Goal: Task Accomplishment & Management: Manage account settings

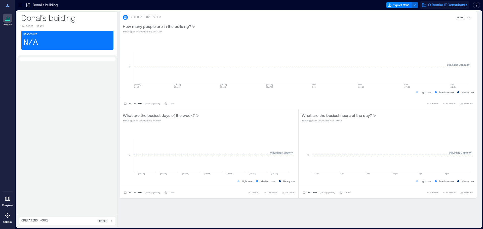
click at [456, 6] on span "O Rourke IT Consultants" at bounding box center [447, 5] width 39 height 5
click at [441, 26] on button "Your account" at bounding box center [444, 25] width 46 height 8
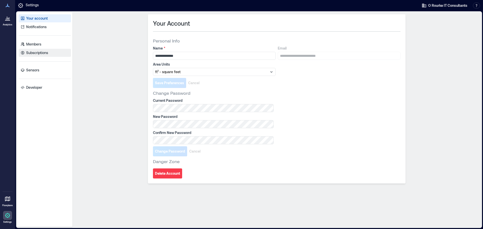
click at [38, 53] on p "Subscriptions" at bounding box center [37, 52] width 22 height 5
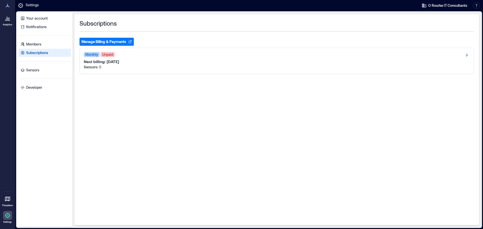
click at [111, 42] on button "Manage Billing & Payments" at bounding box center [106, 42] width 54 height 8
click at [43, 71] on link "Sensors" at bounding box center [45, 70] width 52 height 8
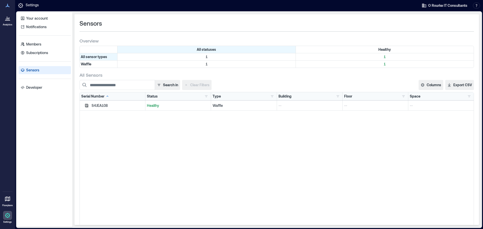
click at [8, 22] on div at bounding box center [7, 18] width 9 height 9
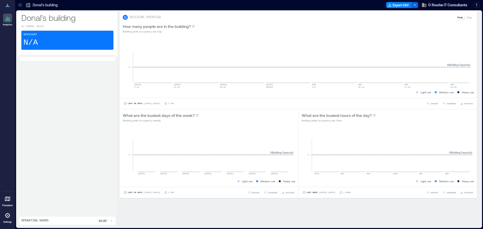
click at [57, 38] on div "Headcount N/A" at bounding box center [67, 40] width 92 height 19
click at [8, 7] on icon at bounding box center [8, 6] width 6 height 6
click at [8, 6] on icon at bounding box center [8, 6] width 4 height 4
click at [6, 19] on icon at bounding box center [8, 18] width 6 height 6
click at [5, 8] on icon at bounding box center [8, 6] width 6 height 6
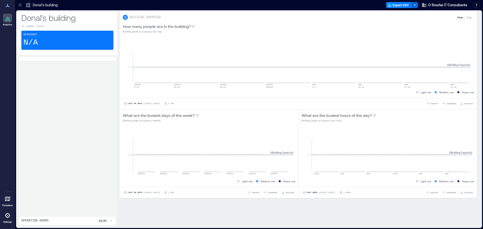
click at [36, 6] on p "Donal’s building" at bounding box center [45, 5] width 25 height 5
click at [27, 5] on icon at bounding box center [28, 5] width 5 height 5
click at [8, 5] on icon at bounding box center [8, 6] width 6 height 6
click at [6, 5] on icon at bounding box center [8, 6] width 6 height 6
click at [46, 5] on p "Donal’s building" at bounding box center [45, 5] width 25 height 5
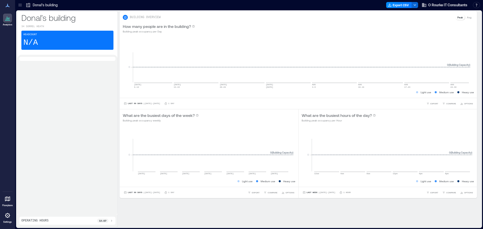
click at [43, 21] on p "Donal’s building" at bounding box center [67, 18] width 92 height 10
click at [439, 5] on span "O Rourke IT Consultants" at bounding box center [447, 5] width 39 height 5
click at [449, 24] on button "Your account" at bounding box center [444, 25] width 46 height 8
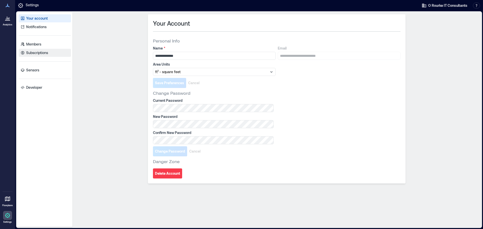
click at [38, 51] on p "Subscriptions" at bounding box center [37, 52] width 22 height 5
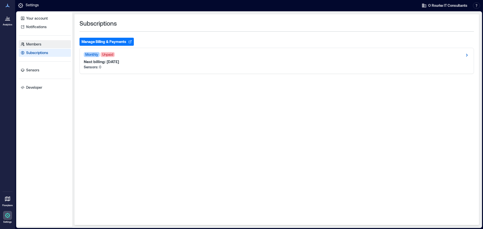
click at [37, 46] on p "Members" at bounding box center [33, 44] width 15 height 5
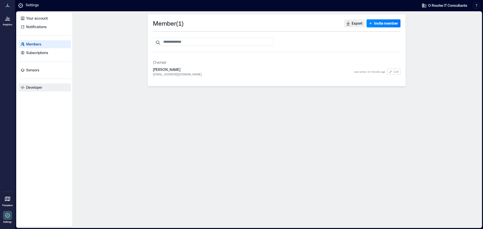
click at [35, 86] on p "Developer" at bounding box center [34, 87] width 16 height 5
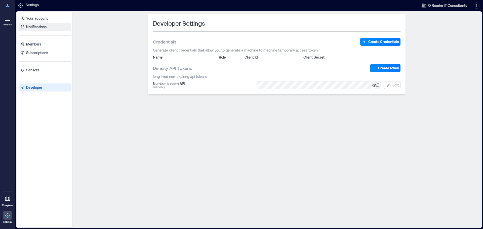
click at [41, 27] on p "Notifications" at bounding box center [36, 26] width 20 height 5
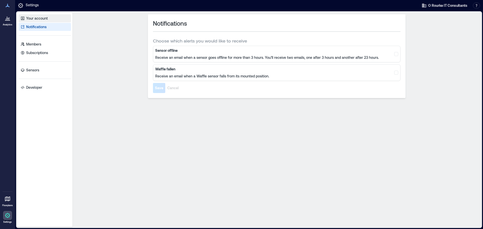
click at [39, 20] on p "Your account" at bounding box center [37, 18] width 22 height 5
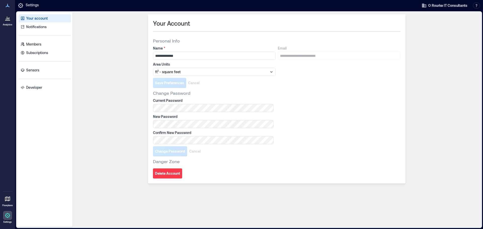
click at [7, 19] on icon at bounding box center [7, 18] width 1 height 3
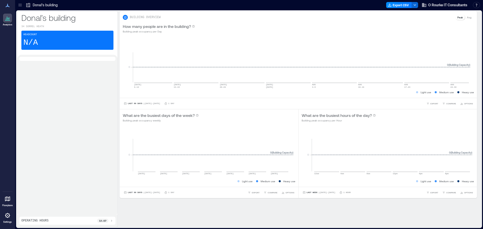
click at [20, 5] on icon at bounding box center [20, 5] width 5 height 5
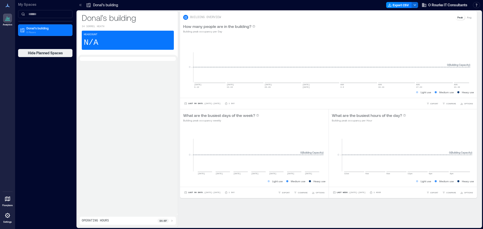
click at [6, 218] on icon at bounding box center [8, 215] width 6 height 6
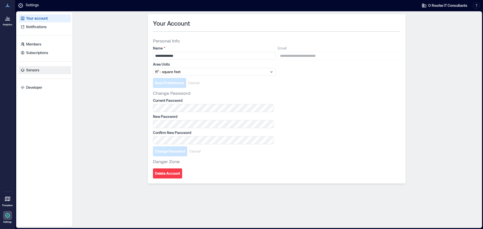
click at [41, 71] on link "Sensors" at bounding box center [45, 70] width 52 height 8
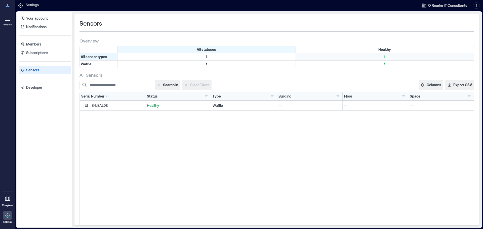
click at [385, 55] on p "1" at bounding box center [385, 56] width 176 height 5
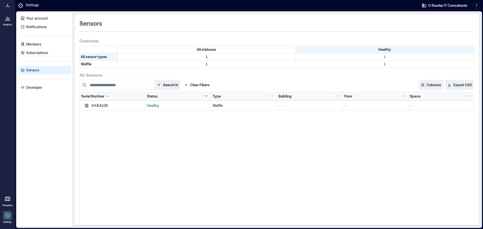
click at [382, 60] on div "All sensor types 1 1" at bounding box center [277, 56] width 394 height 7
click at [31, 54] on p "Subscriptions" at bounding box center [37, 52] width 22 height 5
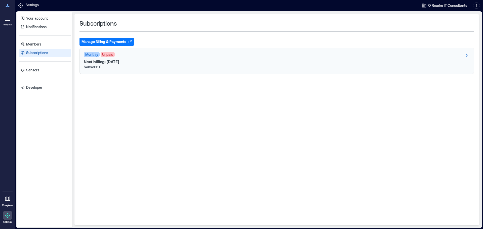
click at [92, 53] on span "Monthly" at bounding box center [92, 54] width 16 height 5
click at [122, 49] on div "Monthly Unpaid Next billing: [DATE] Sensors: 0" at bounding box center [277, 61] width 394 height 26
click at [36, 18] on p "Your account" at bounding box center [37, 18] width 22 height 5
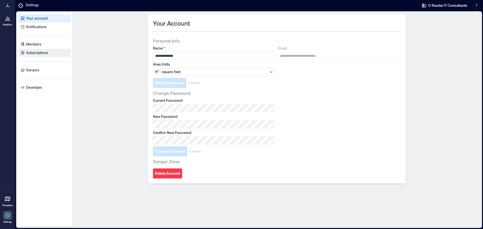
click at [44, 52] on p "Subscriptions" at bounding box center [37, 52] width 22 height 5
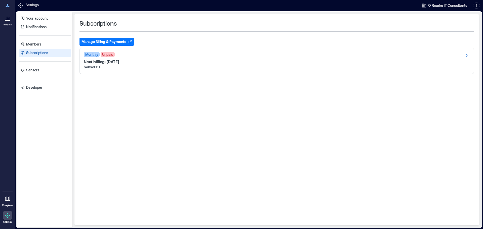
click at [118, 42] on button "Manage Billing & Payments" at bounding box center [106, 42] width 54 height 8
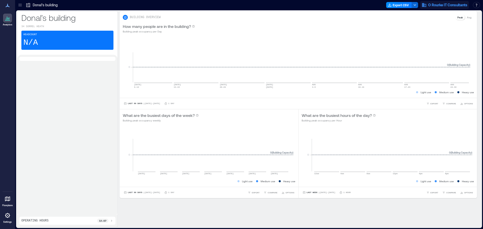
click at [452, 5] on span "O Rourke IT Consultants" at bounding box center [447, 5] width 39 height 5
click at [438, 25] on button "Your account" at bounding box center [444, 25] width 46 height 8
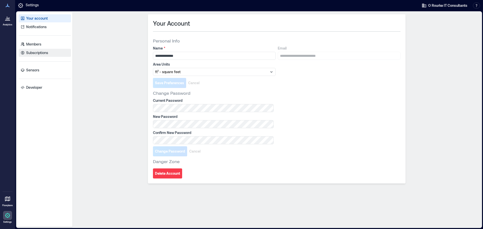
click at [41, 55] on p "Subscriptions" at bounding box center [37, 52] width 22 height 5
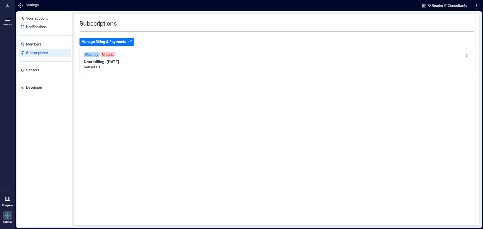
click at [111, 42] on button "Manage Billing & Payments" at bounding box center [106, 42] width 54 height 8
